Goal: Use online tool/utility: Utilize a website feature to perform a specific function

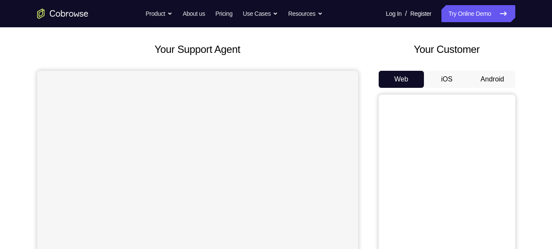
scroll to position [41, 0]
click at [493, 74] on button "Android" at bounding box center [492, 78] width 46 height 17
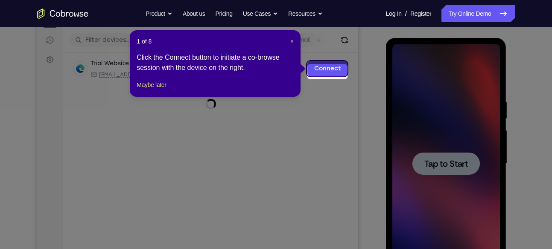
scroll to position [99, 0]
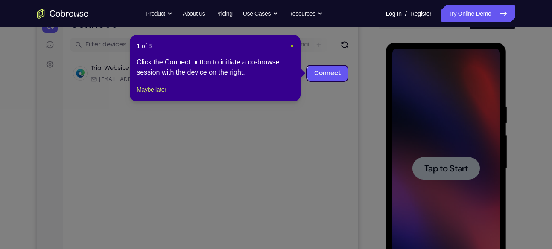
click at [291, 46] on span "×" at bounding box center [291, 46] width 3 height 7
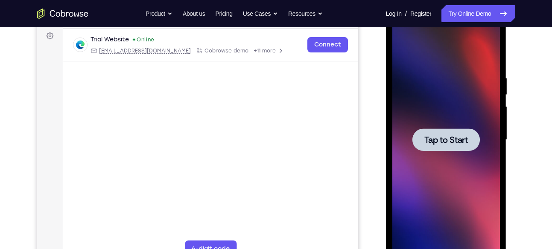
scroll to position [128, 0]
click at [436, 128] on div at bounding box center [445, 139] width 67 height 23
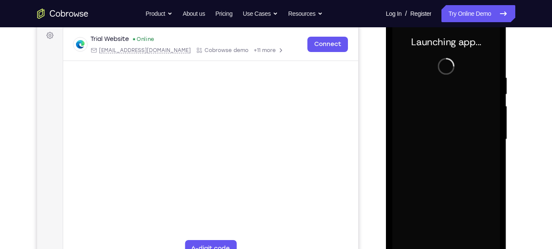
scroll to position [143, 0]
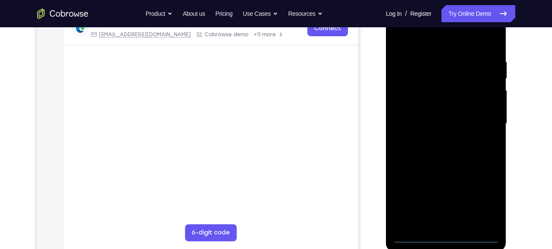
click at [445, 238] on div at bounding box center [446, 123] width 108 height 239
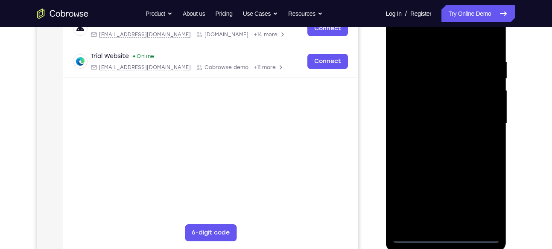
click at [485, 201] on div at bounding box center [446, 123] width 108 height 239
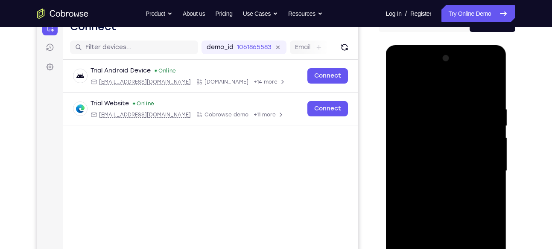
scroll to position [95, 0]
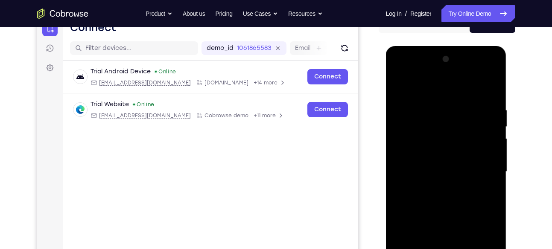
click at [405, 71] on div at bounding box center [446, 171] width 108 height 239
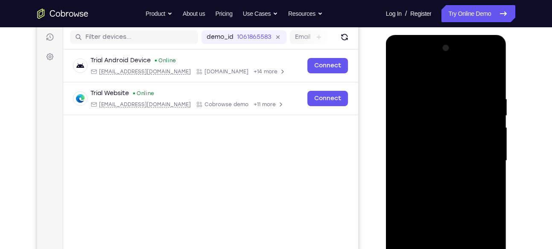
scroll to position [123, 0]
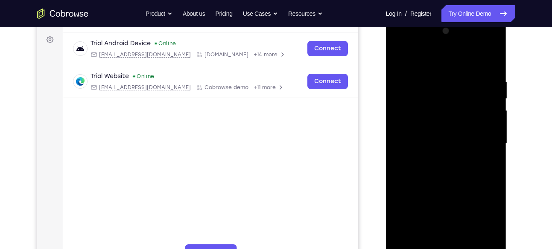
click at [482, 138] on div at bounding box center [446, 143] width 108 height 239
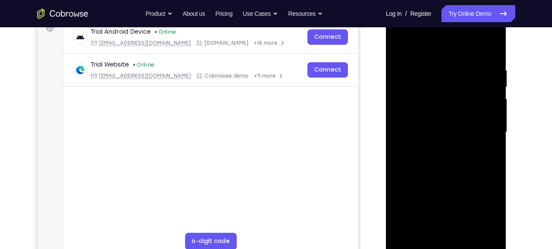
scroll to position [137, 0]
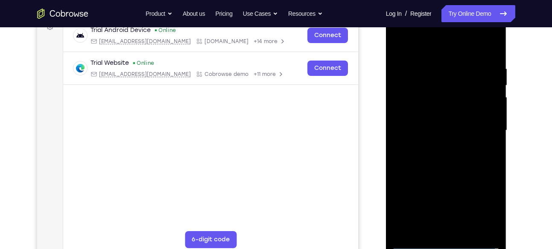
click at [435, 146] on div at bounding box center [446, 130] width 108 height 239
click at [425, 110] on div at bounding box center [446, 130] width 108 height 239
click at [445, 123] on div at bounding box center [446, 130] width 108 height 239
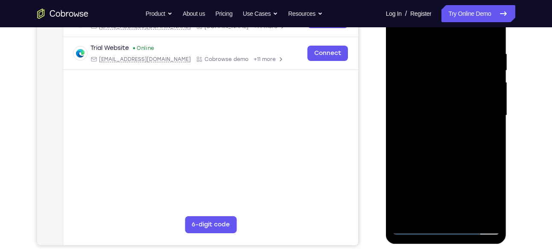
drag, startPoint x: 487, startPoint y: 104, endPoint x: 486, endPoint y: 87, distance: 16.7
click at [486, 87] on div at bounding box center [446, 115] width 108 height 239
drag, startPoint x: 487, startPoint y: 110, endPoint x: 485, endPoint y: 78, distance: 31.2
click at [485, 78] on div at bounding box center [446, 115] width 108 height 239
click at [447, 65] on div at bounding box center [446, 115] width 108 height 239
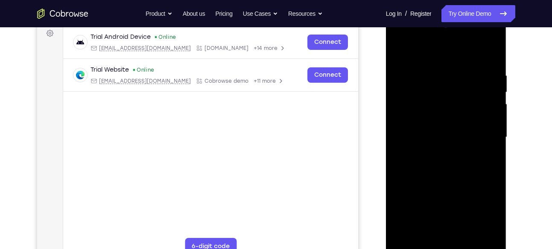
scroll to position [128, 0]
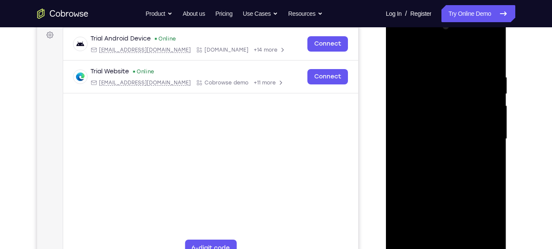
drag, startPoint x: 486, startPoint y: 77, endPoint x: 482, endPoint y: 107, distance: 30.1
click at [482, 107] on div at bounding box center [446, 139] width 108 height 239
click at [435, 157] on div at bounding box center [446, 139] width 108 height 239
click at [452, 121] on div at bounding box center [446, 139] width 108 height 239
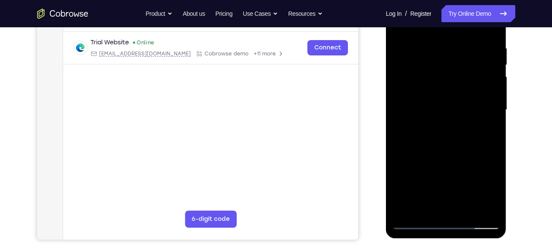
scroll to position [155, 0]
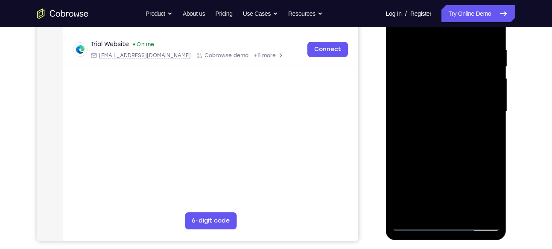
click at [424, 104] on div at bounding box center [446, 111] width 108 height 239
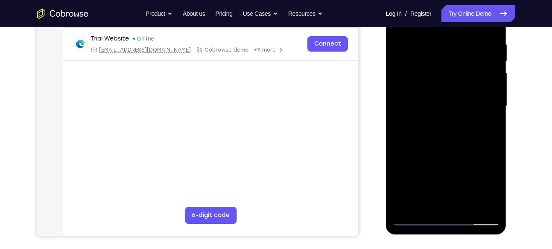
scroll to position [163, 0]
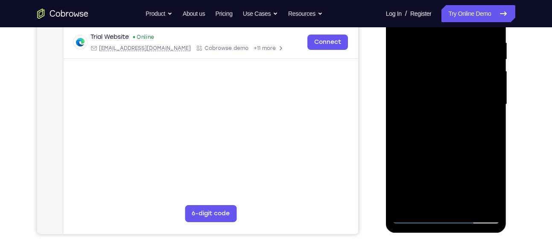
click at [445, 98] on div at bounding box center [446, 104] width 108 height 239
click at [438, 63] on div at bounding box center [446, 104] width 108 height 239
click at [432, 100] on div at bounding box center [446, 104] width 108 height 239
click at [420, 97] on div at bounding box center [446, 104] width 108 height 239
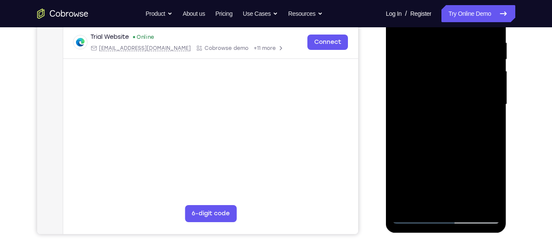
click at [486, 94] on div at bounding box center [446, 104] width 108 height 239
click at [488, 97] on div at bounding box center [446, 104] width 108 height 239
click at [464, 115] on div at bounding box center [446, 104] width 108 height 239
click at [432, 110] on div at bounding box center [446, 104] width 108 height 239
click at [491, 206] on div at bounding box center [446, 104] width 108 height 239
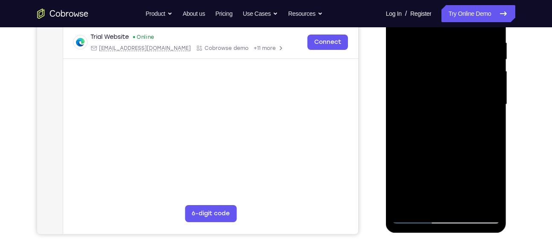
click at [486, 198] on div at bounding box center [446, 104] width 108 height 239
click at [487, 203] on div at bounding box center [446, 104] width 108 height 239
click at [491, 203] on div at bounding box center [446, 104] width 108 height 239
click at [484, 206] on div at bounding box center [446, 104] width 108 height 239
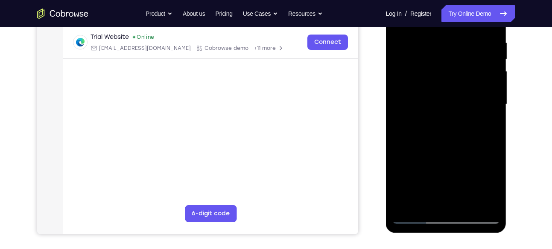
click at [484, 206] on div at bounding box center [446, 104] width 108 height 239
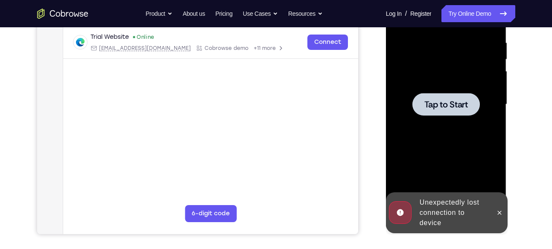
click at [499, 213] on icon at bounding box center [499, 213] width 4 height 4
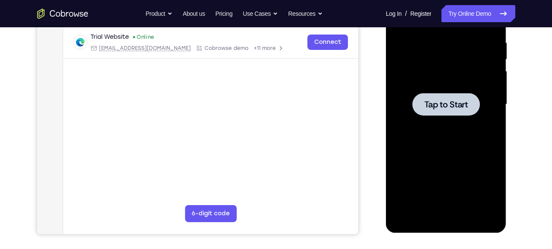
click at [422, 110] on div at bounding box center [445, 104] width 67 height 23
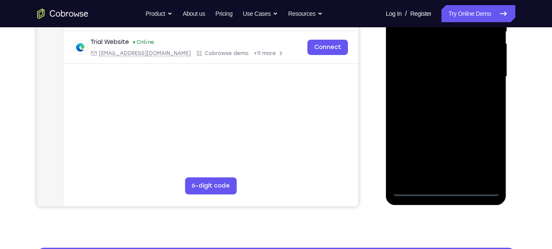
scroll to position [195, 0]
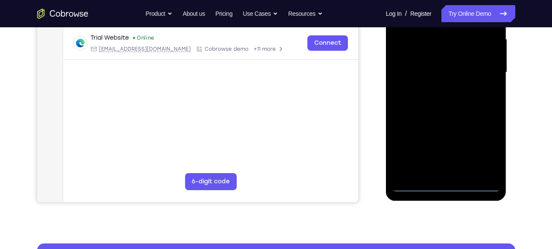
click at [479, 184] on div at bounding box center [446, 72] width 108 height 239
click at [447, 184] on div at bounding box center [446, 72] width 108 height 239
click at [485, 147] on div at bounding box center [446, 72] width 108 height 239
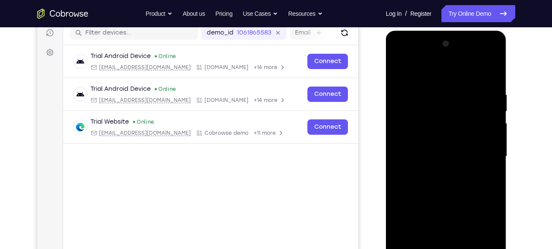
scroll to position [109, 0]
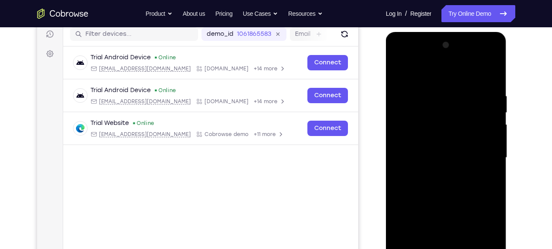
click at [411, 58] on div at bounding box center [446, 157] width 108 height 239
click at [478, 152] on div at bounding box center [446, 157] width 108 height 239
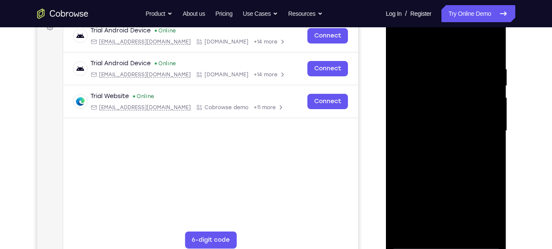
scroll to position [137, 0]
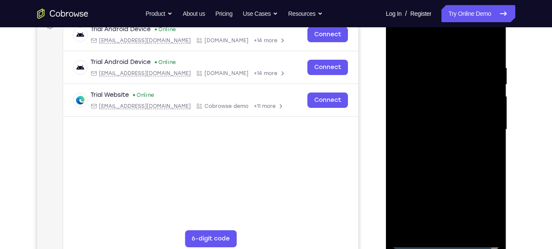
click at [435, 147] on div at bounding box center [446, 129] width 108 height 239
click at [426, 114] on div at bounding box center [446, 129] width 108 height 239
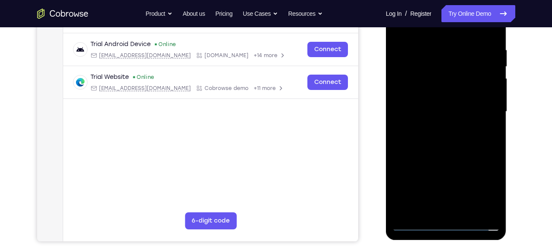
scroll to position [155, 0]
click at [416, 224] on div at bounding box center [446, 112] width 108 height 239
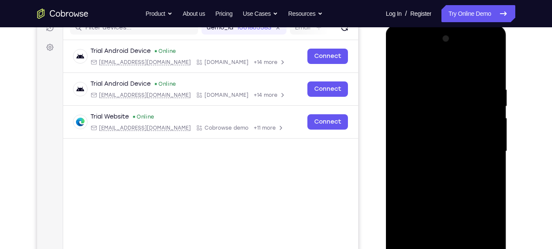
scroll to position [110, 0]
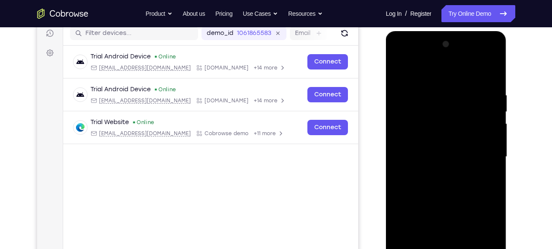
click at [441, 149] on div at bounding box center [446, 157] width 108 height 239
click at [427, 140] on div at bounding box center [446, 157] width 108 height 239
click at [442, 153] on div at bounding box center [446, 157] width 108 height 239
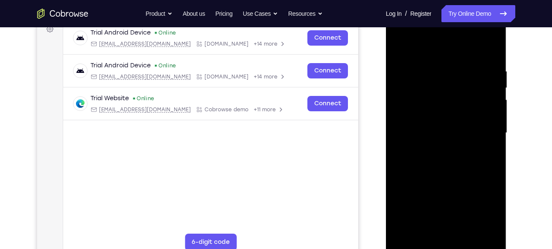
scroll to position [135, 0]
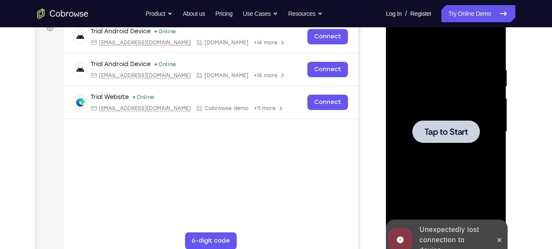
click at [445, 131] on span "Tap to Start" at bounding box center [446, 132] width 44 height 9
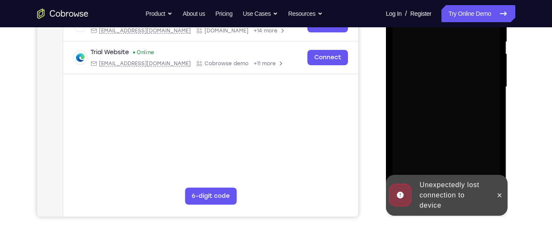
scroll to position [178, 0]
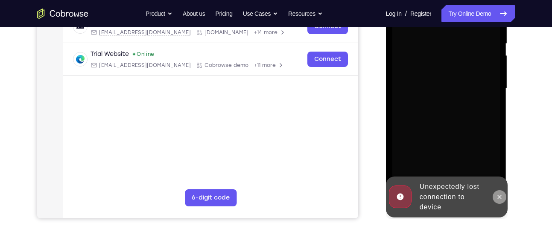
click at [497, 198] on icon at bounding box center [499, 197] width 7 height 7
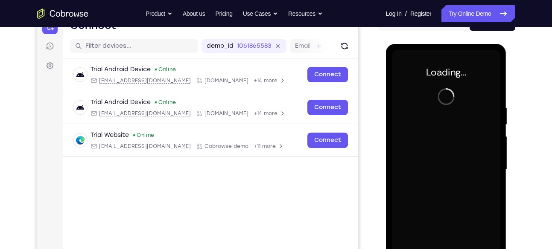
scroll to position [104, 0]
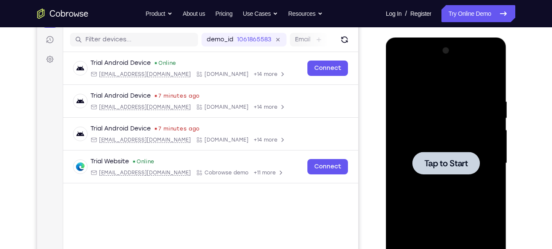
click at [463, 160] on span "Tap to Start" at bounding box center [446, 163] width 44 height 9
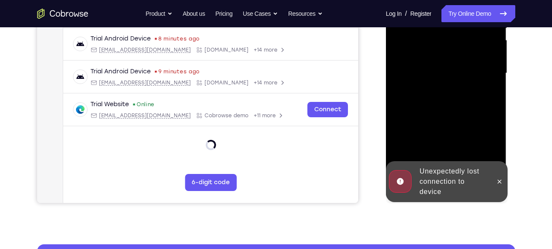
scroll to position [194, 0]
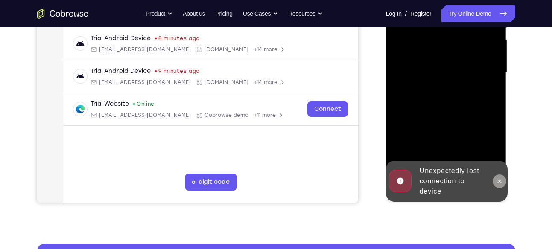
click at [497, 181] on icon at bounding box center [499, 181] width 7 height 7
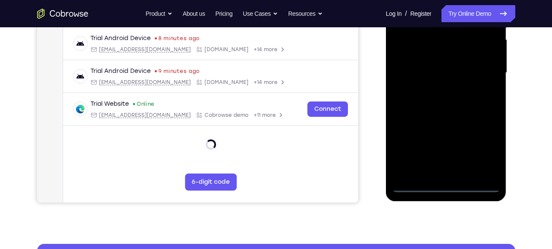
click at [447, 184] on div at bounding box center [446, 72] width 108 height 239
click at [443, 187] on div at bounding box center [446, 72] width 108 height 239
click at [486, 155] on div at bounding box center [446, 72] width 108 height 239
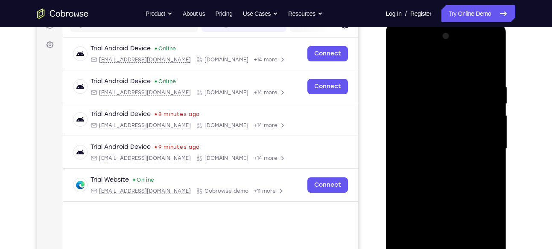
scroll to position [118, 0]
click at [418, 48] on div at bounding box center [446, 149] width 108 height 239
click at [483, 146] on div at bounding box center [446, 149] width 108 height 239
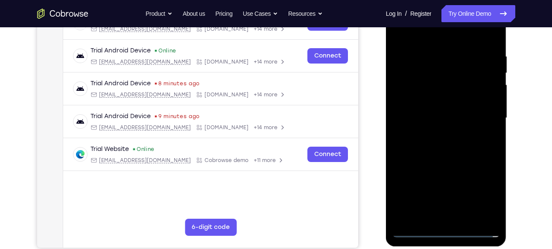
scroll to position [149, 0]
click at [439, 132] on div at bounding box center [446, 117] width 108 height 239
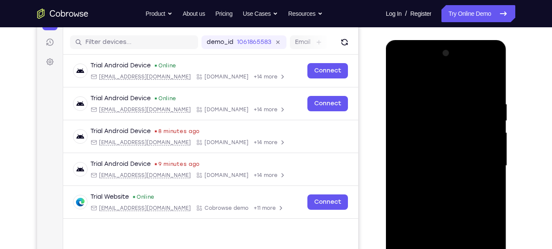
scroll to position [102, 0]
click at [447, 152] on div at bounding box center [446, 165] width 108 height 239
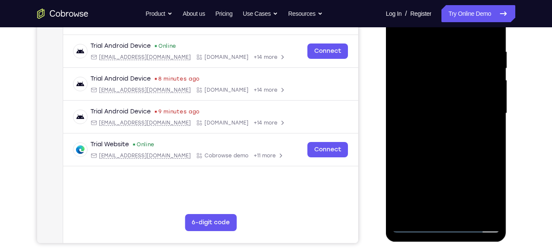
scroll to position [154, 0]
click at [419, 225] on div at bounding box center [446, 113] width 108 height 239
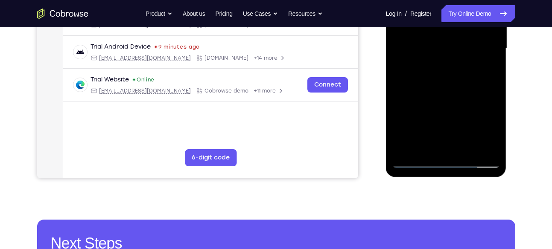
scroll to position [219, 0]
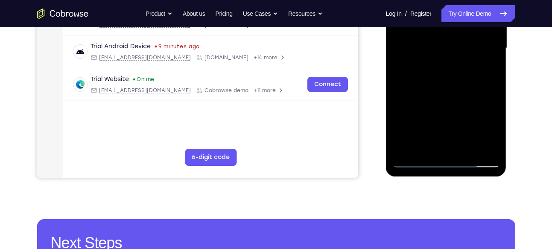
click at [453, 47] on div at bounding box center [446, 48] width 108 height 239
click at [441, 48] on div at bounding box center [446, 48] width 108 height 239
click at [442, 53] on div at bounding box center [446, 48] width 108 height 239
click at [432, 61] on div at bounding box center [446, 48] width 108 height 239
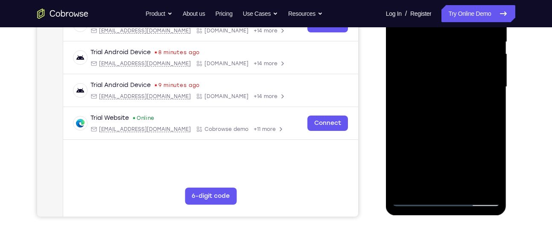
scroll to position [170, 0]
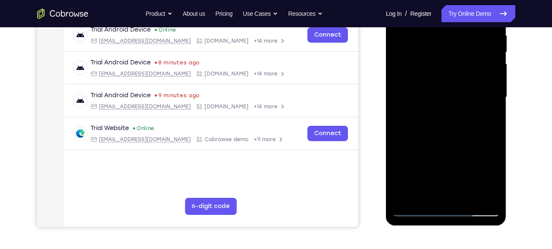
click at [425, 92] on div at bounding box center [446, 97] width 108 height 239
click at [426, 76] on div at bounding box center [446, 97] width 108 height 239
click at [439, 94] on div at bounding box center [446, 97] width 108 height 239
click at [450, 134] on div at bounding box center [446, 97] width 108 height 239
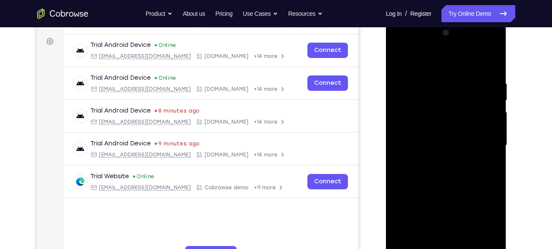
scroll to position [122, 0]
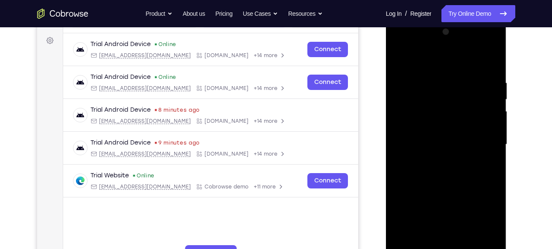
click at [433, 156] on div at bounding box center [446, 144] width 108 height 239
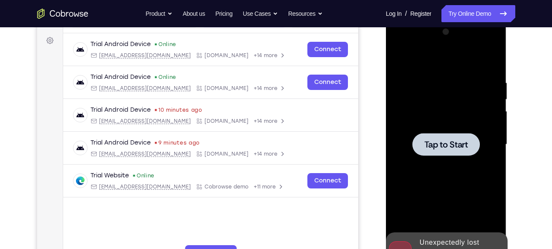
click at [430, 148] on span "Tap to Start" at bounding box center [446, 144] width 44 height 9
